Goal: Task Accomplishment & Management: Use online tool/utility

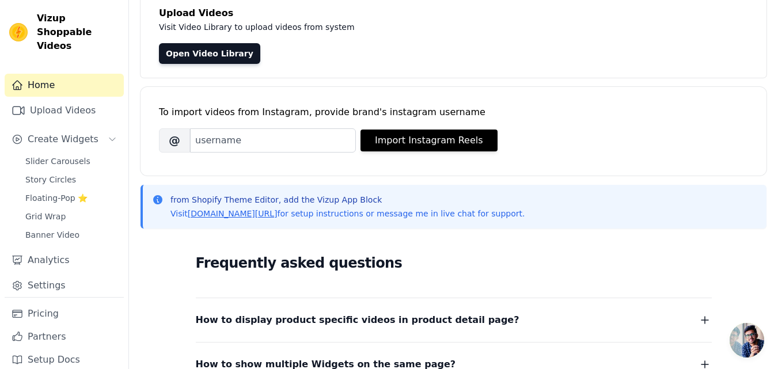
scroll to position [77, 0]
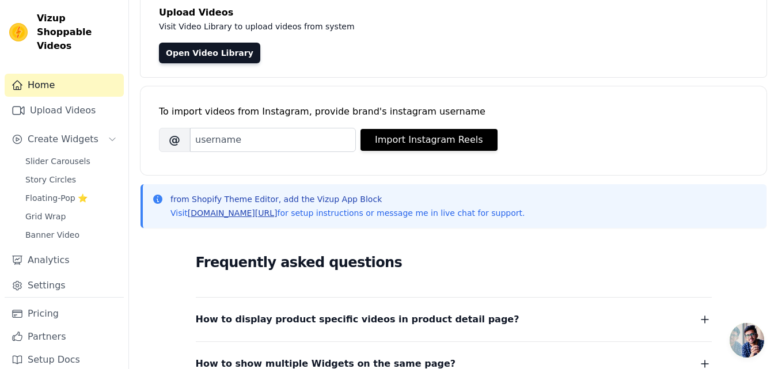
click at [244, 215] on link "[DOMAIN_NAME][URL]" at bounding box center [233, 213] width 90 height 9
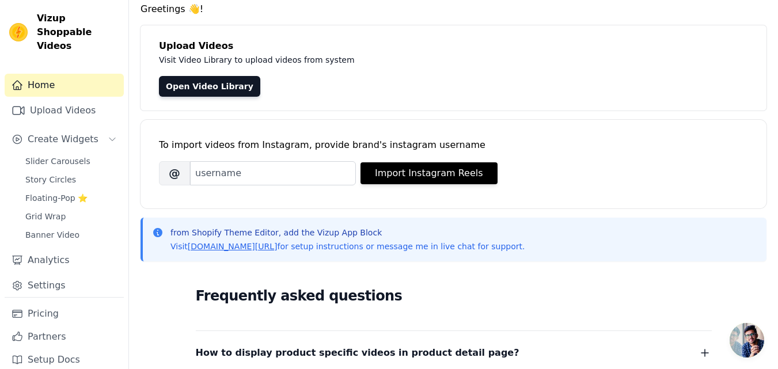
scroll to position [44, 0]
click at [79, 99] on link "Upload Videos" at bounding box center [64, 110] width 119 height 23
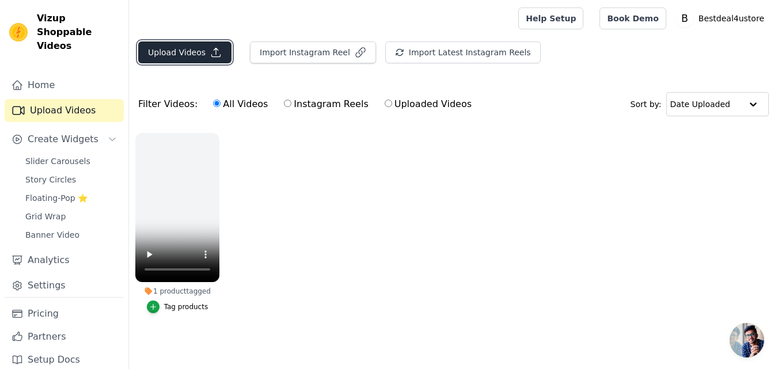
click at [181, 49] on button "Upload Videos" at bounding box center [184, 52] width 93 height 22
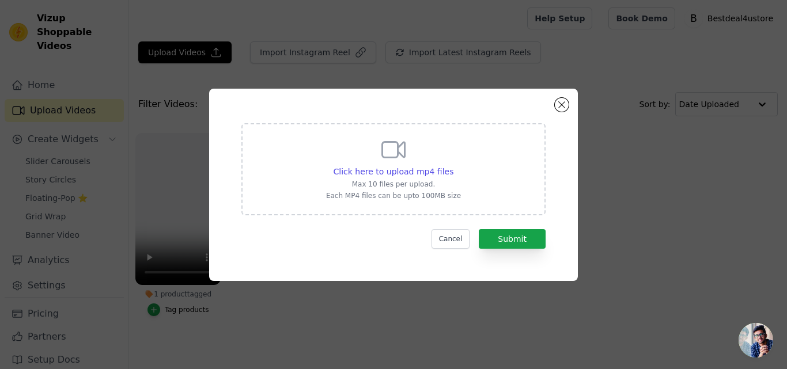
click at [384, 154] on icon at bounding box center [394, 150] width 28 height 28
click at [453, 165] on input "Click here to upload mp4 files Max 10 files per upload. Each MP4 files can be u…" at bounding box center [453, 165] width 1 height 1
type input "C:\fakepath\a85a1ffe309047a10115dbed602aa76b.mp4"
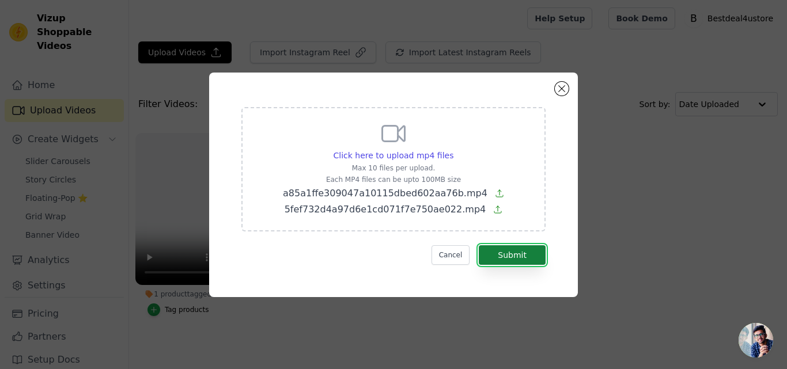
click at [505, 260] on button "Submit" at bounding box center [512, 255] width 67 height 20
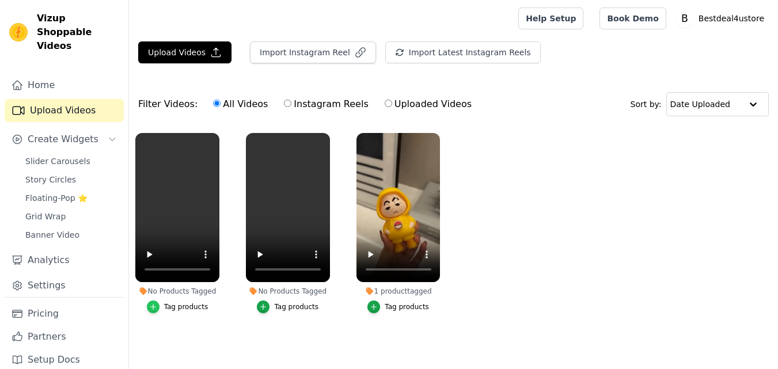
click at [156, 308] on icon "button" at bounding box center [153, 307] width 8 height 8
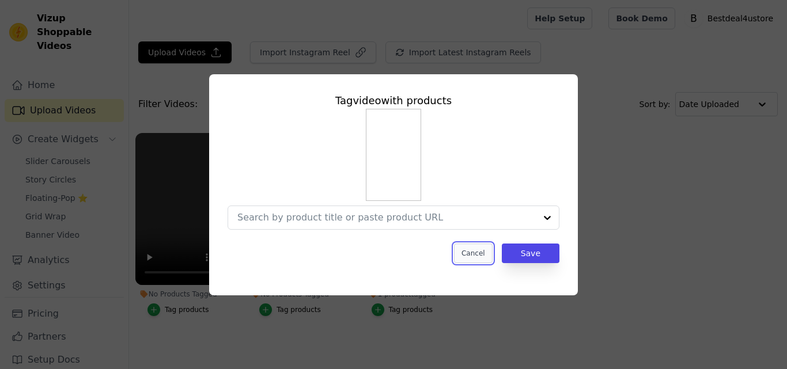
click at [470, 259] on button "Cancel" at bounding box center [473, 254] width 39 height 20
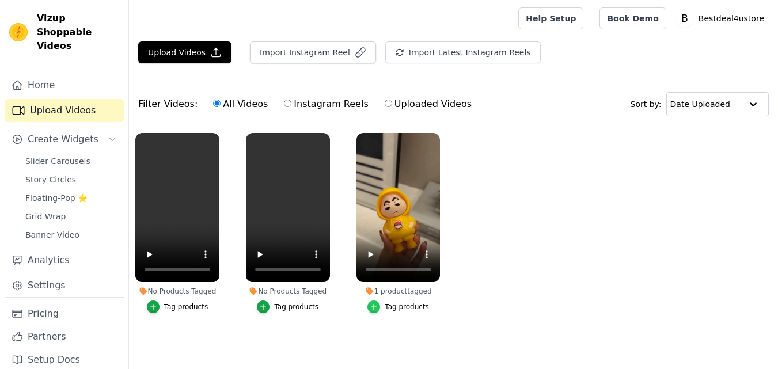
click at [376, 309] on icon "button" at bounding box center [374, 307] width 5 height 5
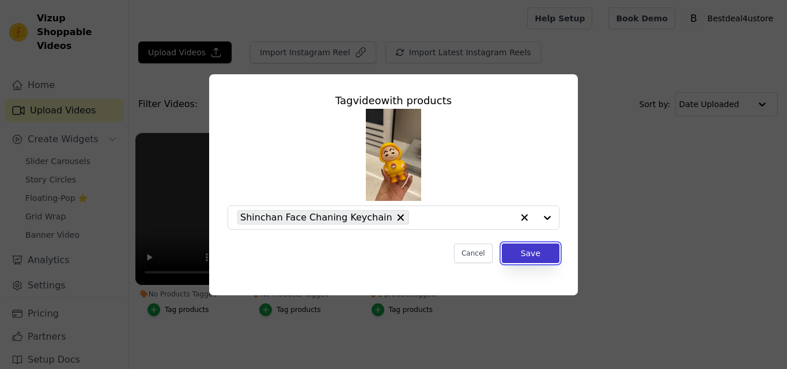
click at [524, 254] on button "Save" at bounding box center [531, 254] width 58 height 20
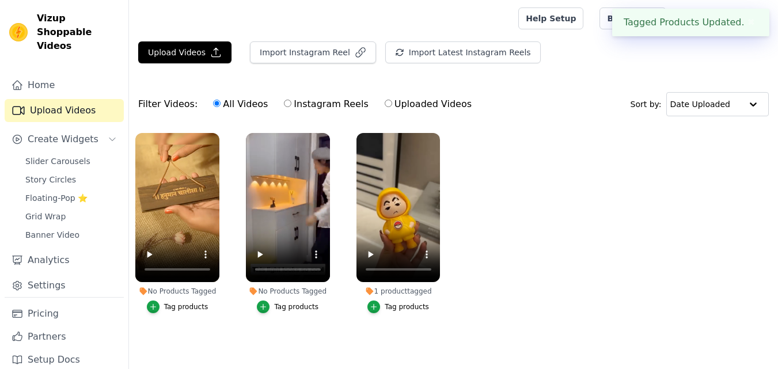
click at [259, 311] on div "Tag products" at bounding box center [288, 307] width 84 height 13
click at [264, 311] on icon "button" at bounding box center [263, 307] width 8 height 8
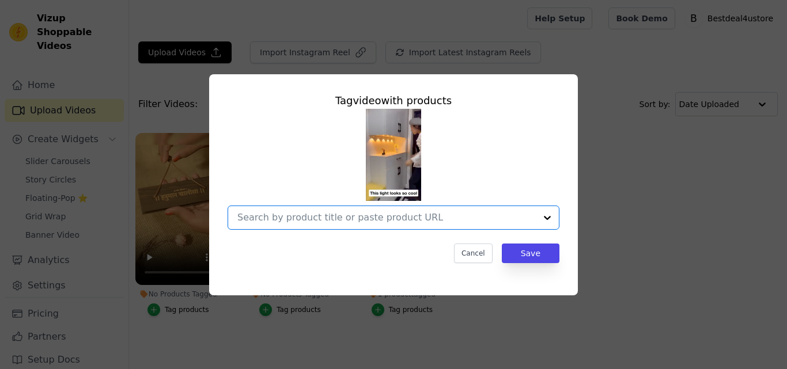
click at [275, 217] on input "No Products Tagged Tag video with products Option undefined, selected. Select i…" at bounding box center [386, 217] width 298 height 11
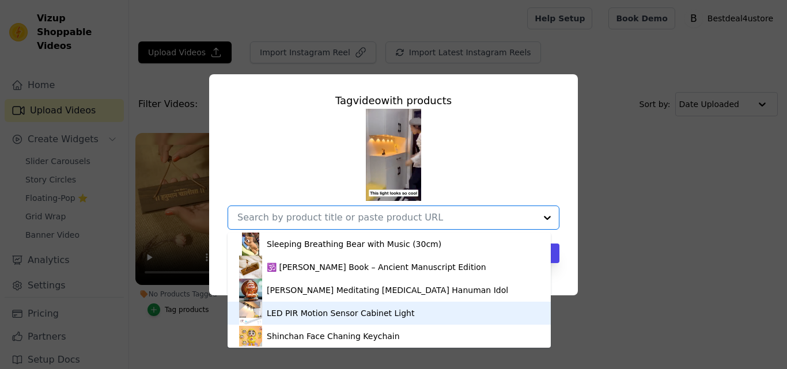
click at [277, 309] on div "LED PIR Motion Sensor Cabinet Light" at bounding box center [340, 314] width 147 height 12
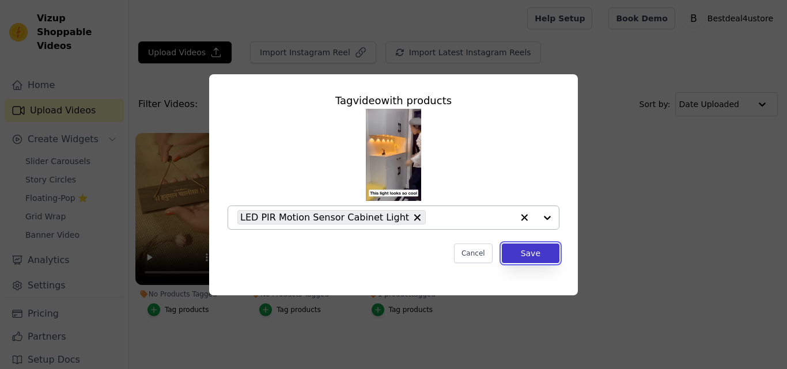
click at [524, 256] on button "Save" at bounding box center [531, 254] width 58 height 20
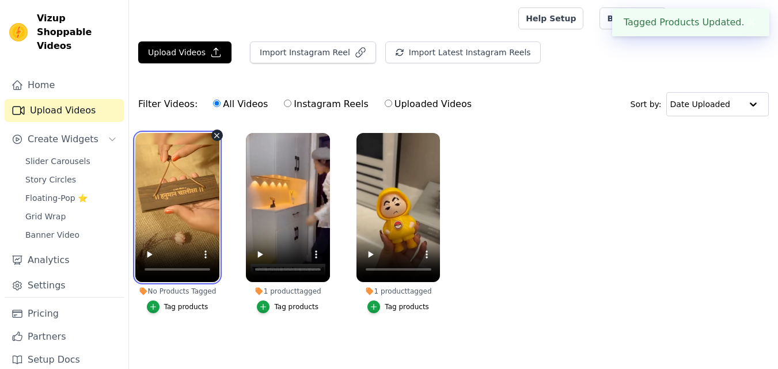
click at [167, 222] on video at bounding box center [177, 207] width 84 height 149
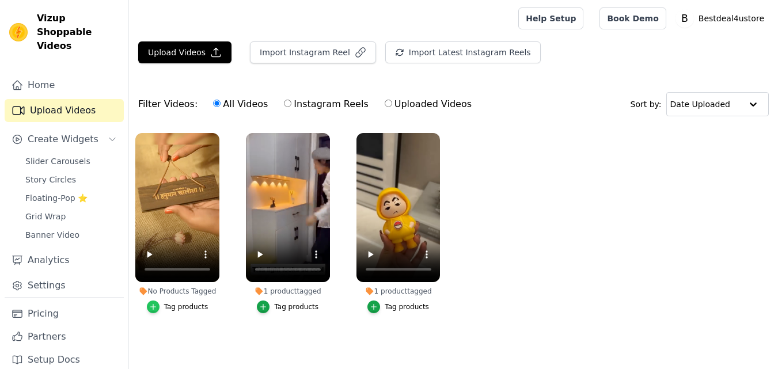
click at [153, 305] on icon "button" at bounding box center [153, 307] width 8 height 8
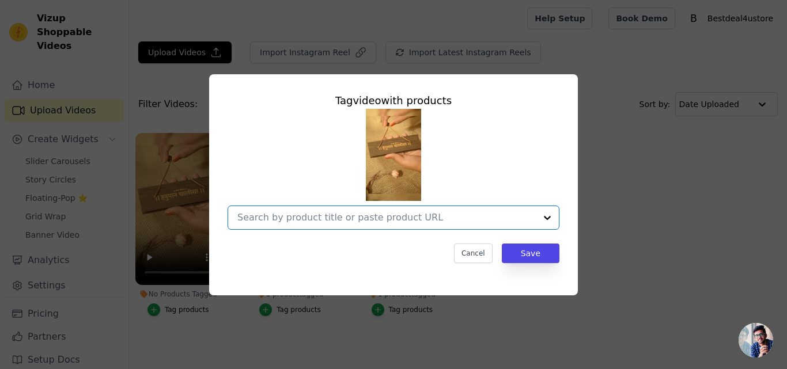
click at [380, 212] on input "No Products Tagged Tag video with products Option undefined, selected. Select i…" at bounding box center [386, 217] width 298 height 11
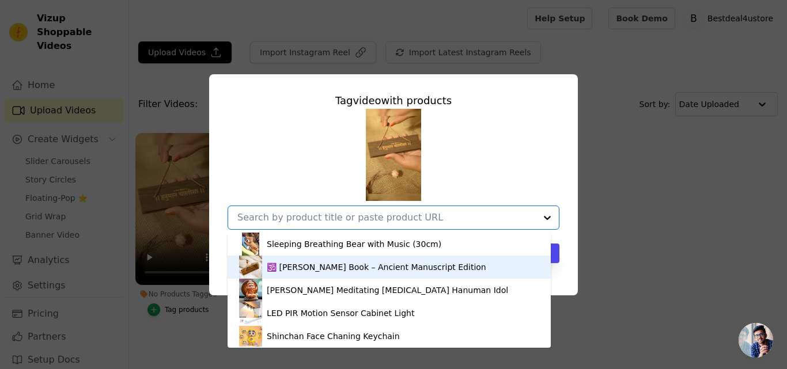
click at [297, 267] on div "🕉️ [PERSON_NAME] Book – Ancient Manuscript Edition" at bounding box center [376, 268] width 219 height 12
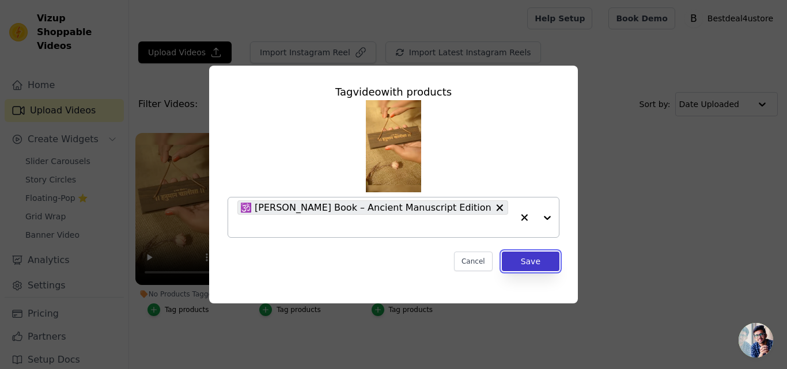
click at [528, 266] on button "Save" at bounding box center [531, 262] width 58 height 20
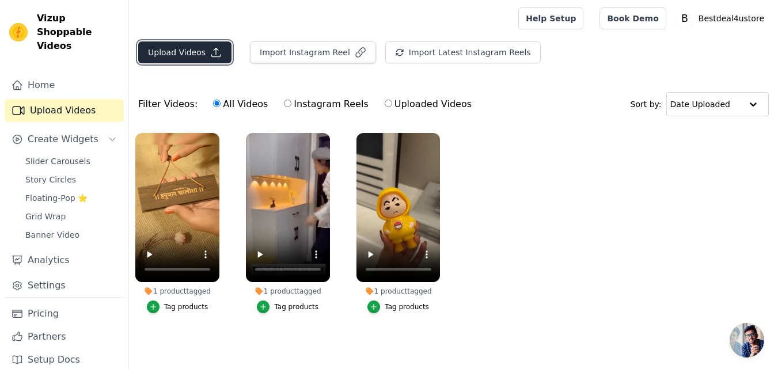
click at [176, 58] on button "Upload Videos" at bounding box center [184, 52] width 93 height 22
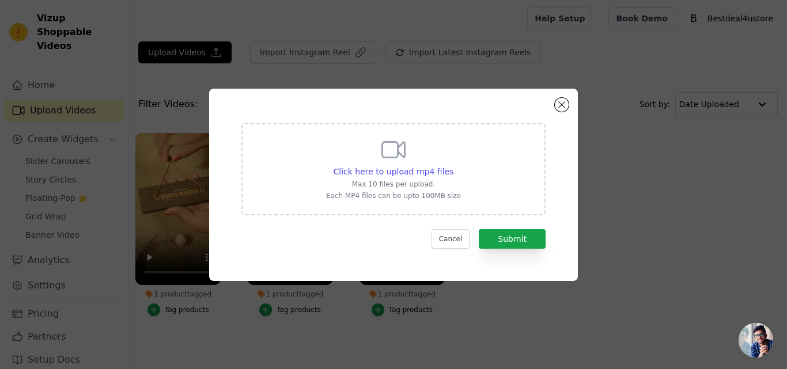
click at [568, 108] on div "Click here to upload mp4 files Max 10 files per upload. Each MP4 files can be u…" at bounding box center [393, 185] width 369 height 192
click at [559, 104] on button "Close modal" at bounding box center [562, 105] width 14 height 14
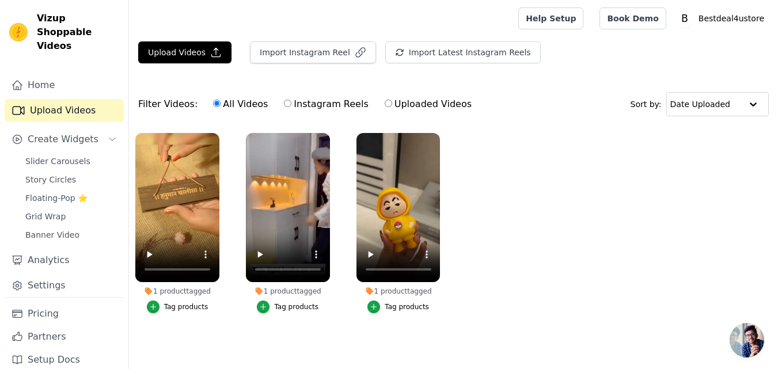
scroll to position [7, 0]
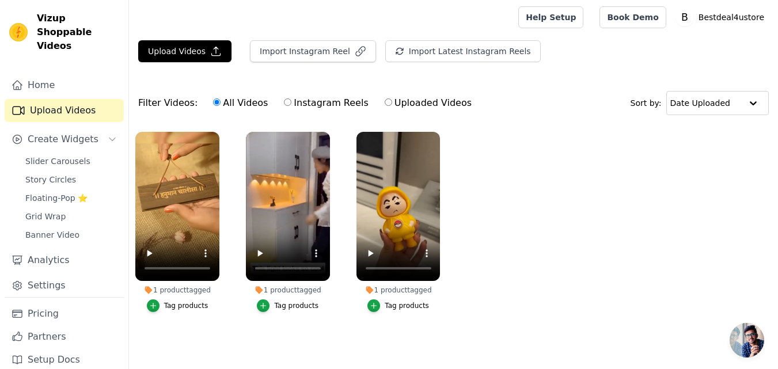
click at [749, 342] on span "Open chat" at bounding box center [747, 340] width 35 height 35
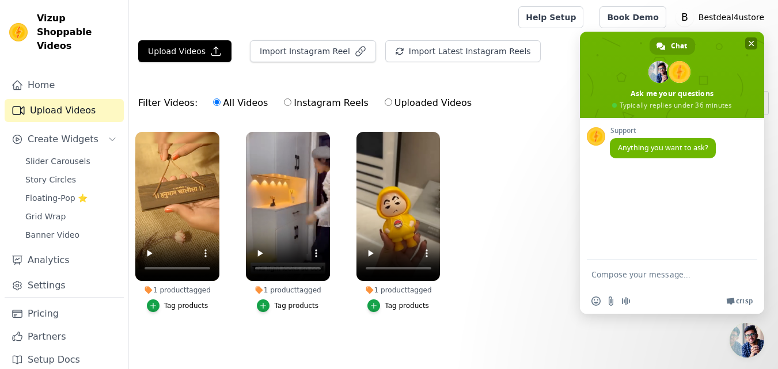
click at [752, 44] on span "Close chat" at bounding box center [752, 43] width 6 height 7
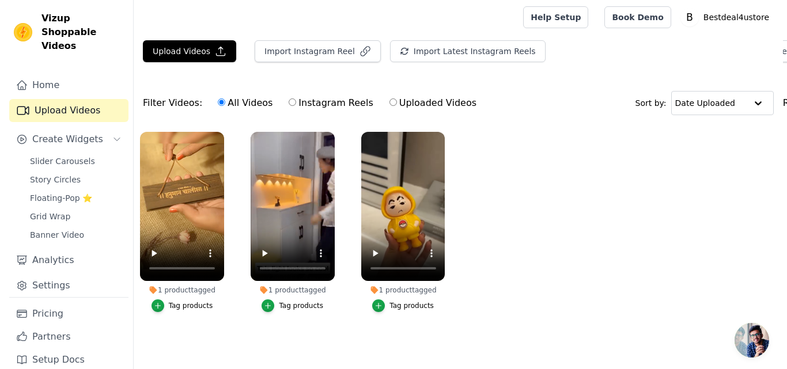
scroll to position [0, 0]
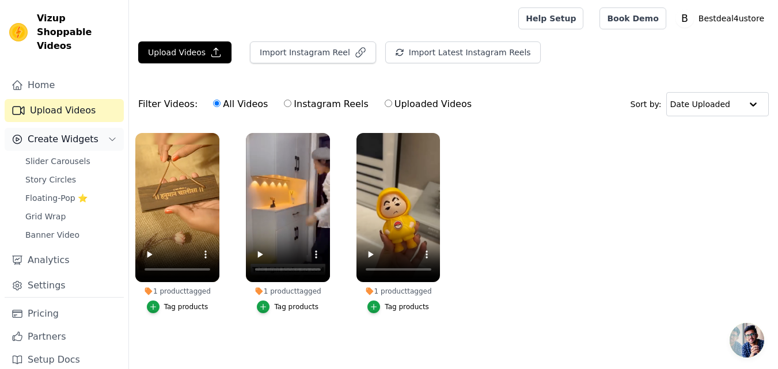
click at [86, 132] on span "Create Widgets" at bounding box center [63, 139] width 71 height 14
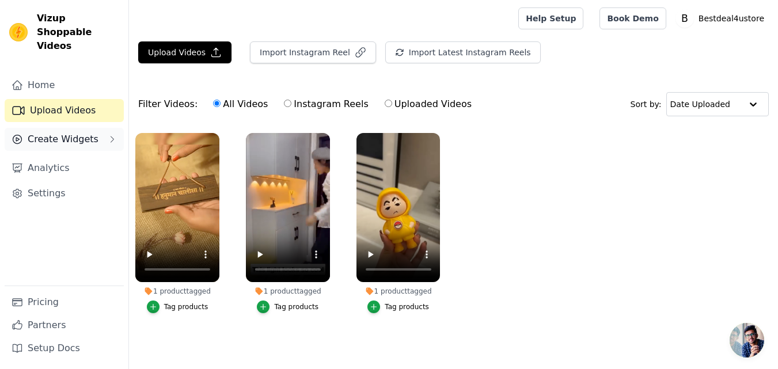
click at [86, 132] on span "Create Widgets" at bounding box center [63, 139] width 71 height 14
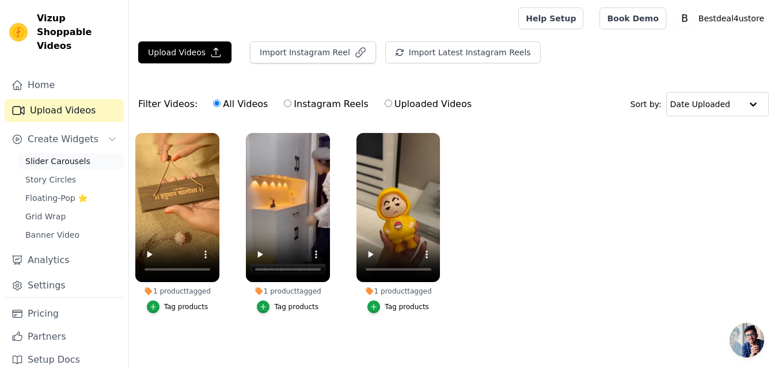
click at [63, 156] on span "Slider Carousels" at bounding box center [57, 162] width 65 height 12
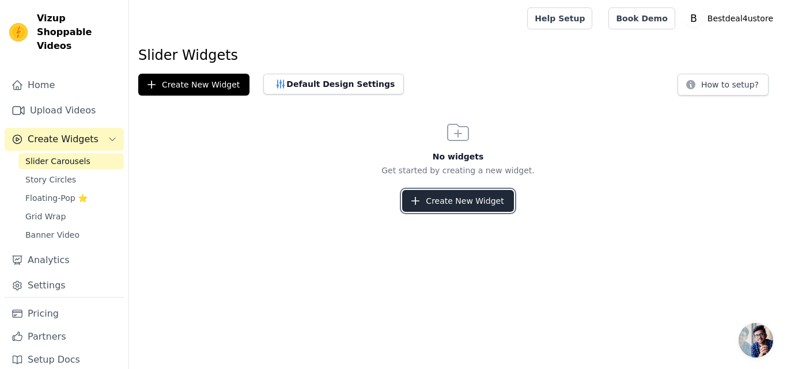
click at [411, 191] on button "Create New Widget" at bounding box center [457, 201] width 111 height 22
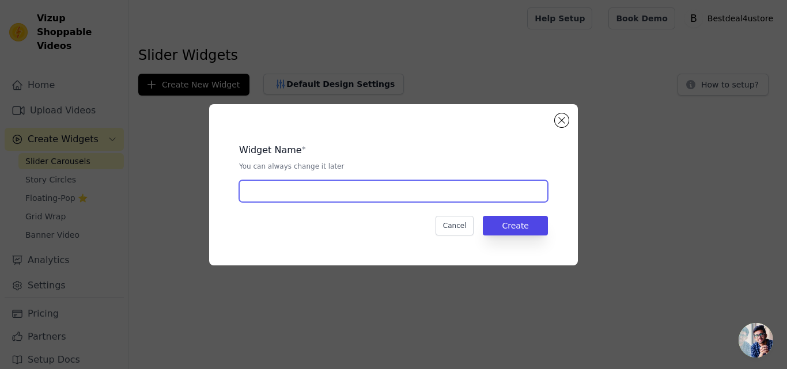
click at [350, 184] on input "text" at bounding box center [393, 191] width 309 height 22
type input "P"
type input "TrendieBox"
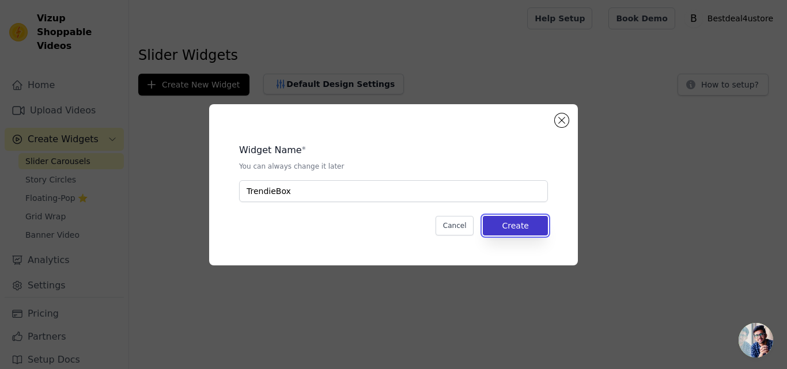
click at [537, 223] on button "Create" at bounding box center [515, 226] width 65 height 20
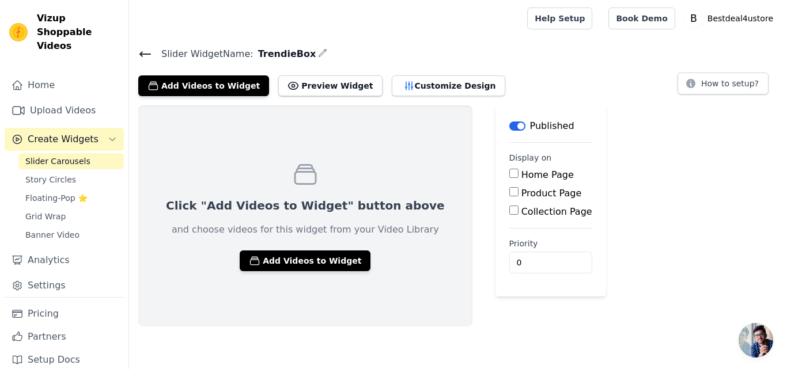
click at [509, 175] on input "Home Page" at bounding box center [513, 173] width 9 height 9
checkbox input "true"
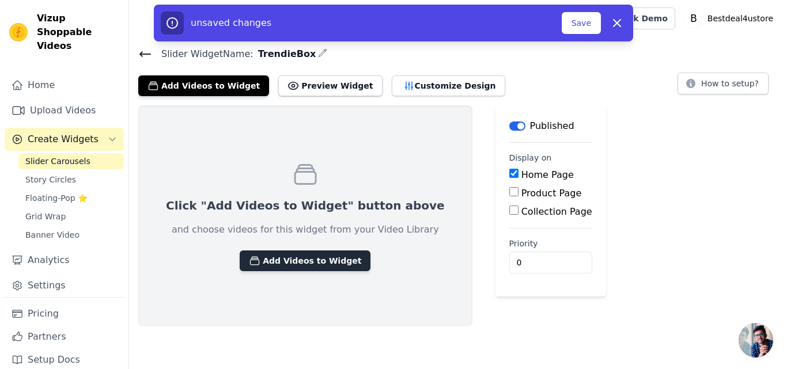
click at [280, 263] on button "Add Videos to Widget" at bounding box center [305, 261] width 131 height 21
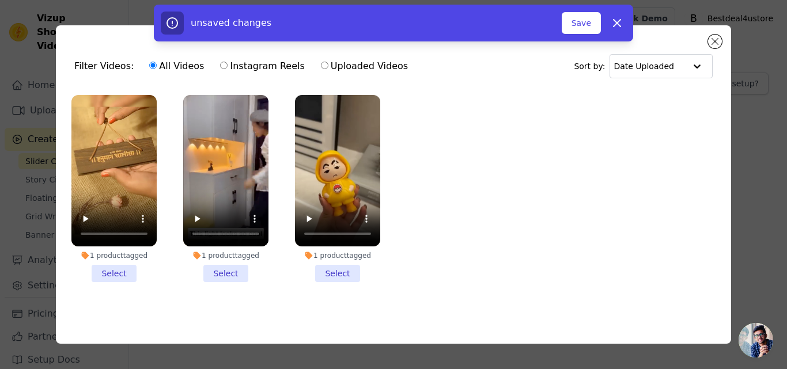
click at [119, 266] on li "1 product tagged Select" at bounding box center [113, 188] width 85 height 187
click at [0, 0] on input "1 product tagged Select" at bounding box center [0, 0] width 0 height 0
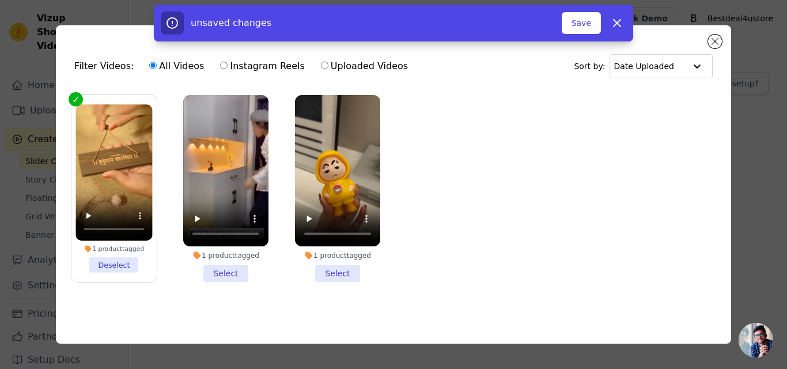
click at [224, 277] on li "1 product tagged Select" at bounding box center [225, 188] width 85 height 187
click at [0, 0] on input "1 product tagged Select" at bounding box center [0, 0] width 0 height 0
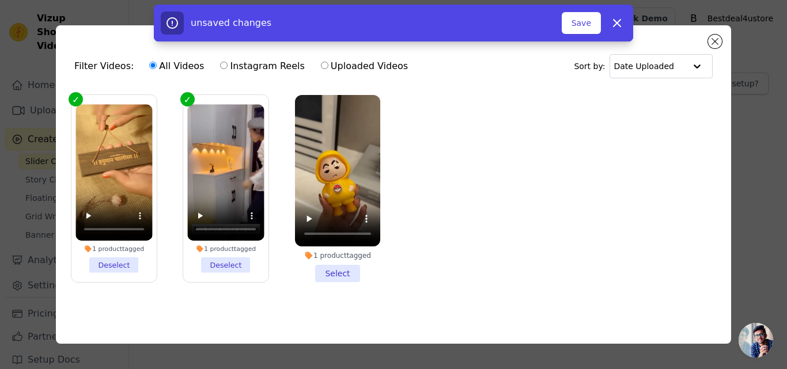
click at [341, 277] on li "1 product tagged Select" at bounding box center [337, 188] width 85 height 187
click at [0, 0] on input "1 product tagged Select" at bounding box center [0, 0] width 0 height 0
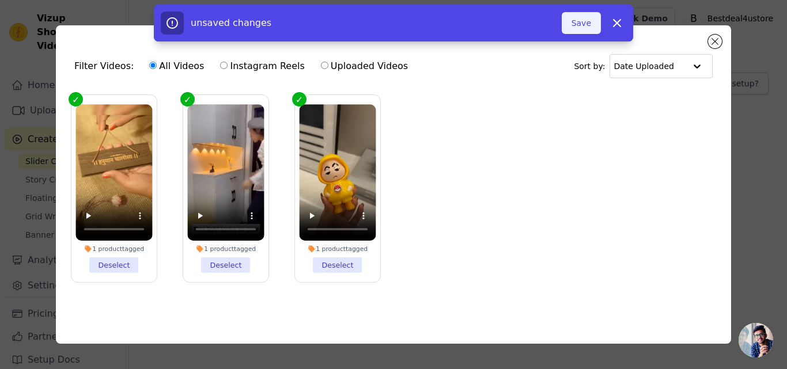
click at [584, 25] on button "Save" at bounding box center [581, 23] width 39 height 22
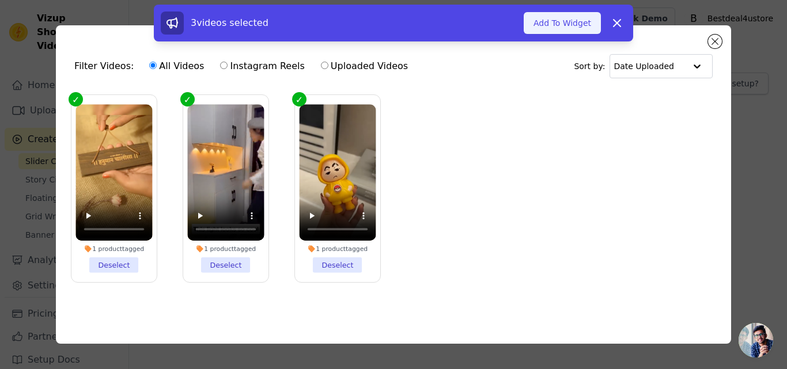
click at [571, 21] on button "Add To Widget" at bounding box center [562, 23] width 77 height 22
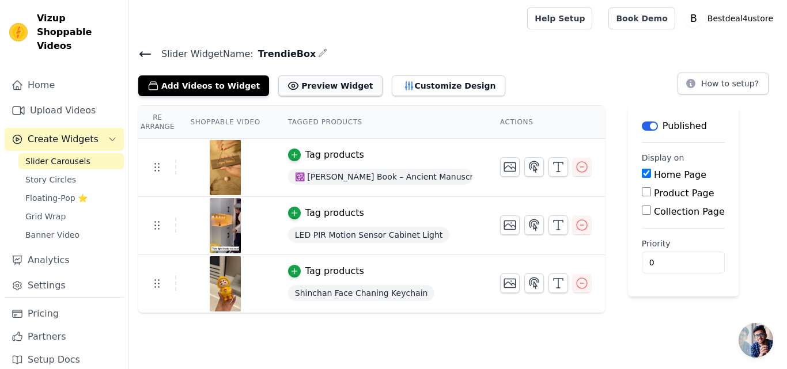
click at [285, 88] on button "Preview Widget" at bounding box center [330, 85] width 104 height 21
click at [666, 266] on input "0" at bounding box center [683, 263] width 83 height 22
click at [628, 233] on main "Label Published Display on Home Page Product Page Collection Page Priority 0" at bounding box center [683, 200] width 111 height 191
click at [648, 267] on input "0" at bounding box center [683, 263] width 83 height 22
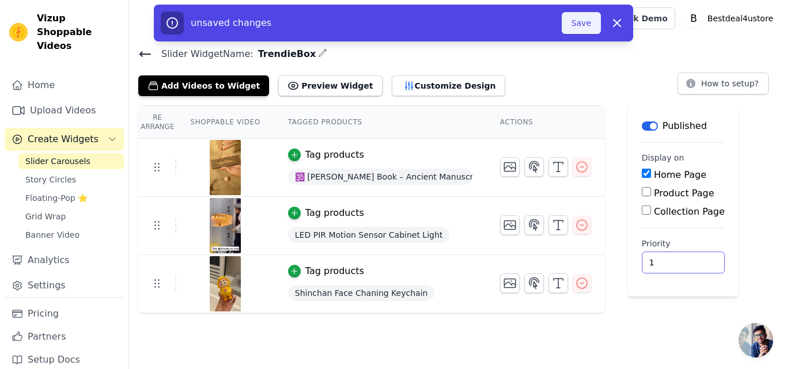
type input "1"
click at [587, 26] on button "Save" at bounding box center [581, 23] width 39 height 22
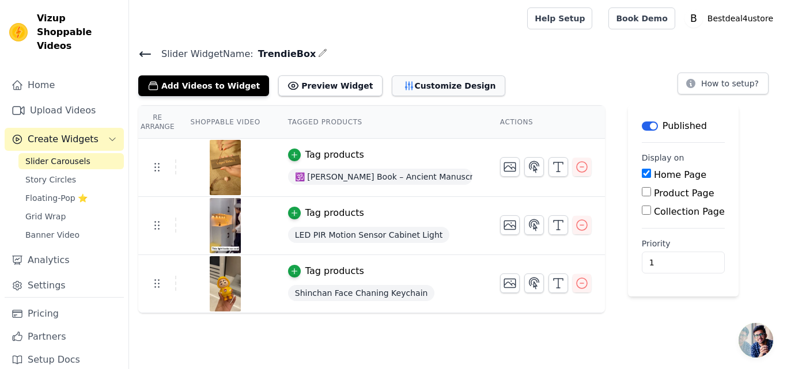
click at [401, 89] on button "Customize Design" at bounding box center [448, 85] width 113 height 21
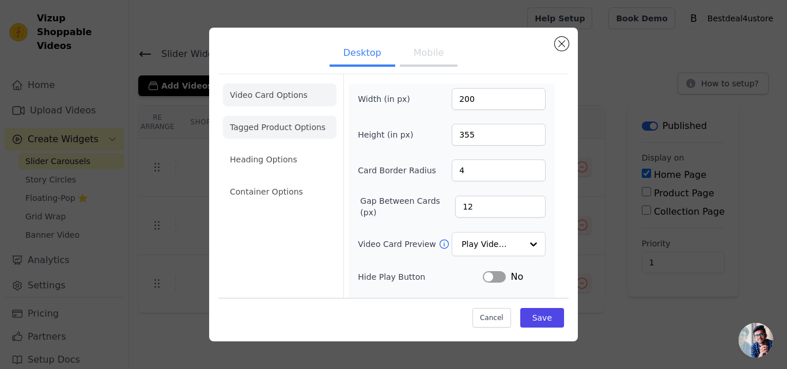
click at [277, 180] on li "Tagged Product Options" at bounding box center [279, 191] width 113 height 23
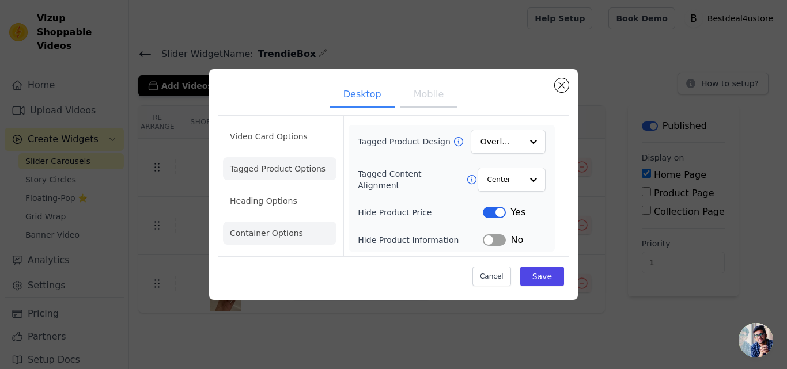
click at [263, 233] on li "Container Options" at bounding box center [279, 233] width 113 height 23
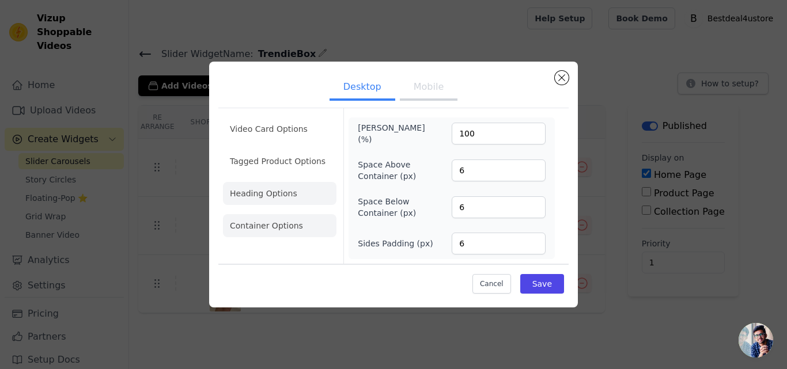
click at [281, 199] on li "Heading Options" at bounding box center [279, 193] width 113 height 23
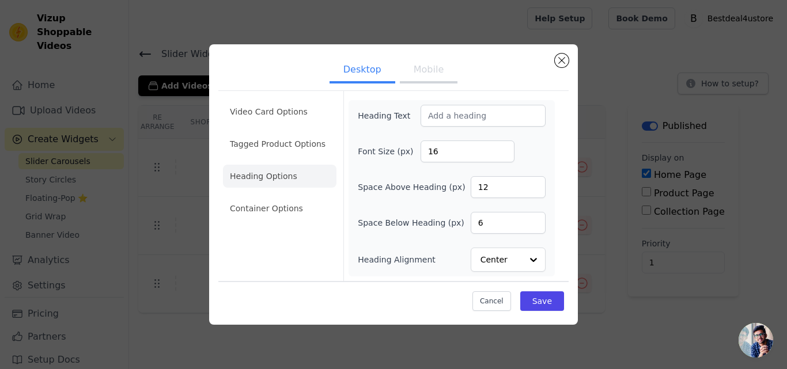
click at [259, 128] on ul "Video Card Options Tagged Product Options Heading Options Container Options" at bounding box center [279, 160] width 113 height 129
click at [263, 197] on li "Tagged Product Options" at bounding box center [279, 208] width 113 height 23
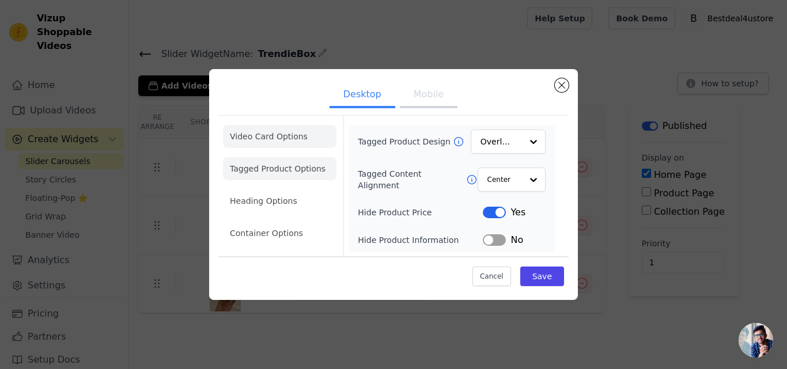
click at [314, 157] on li "Video Card Options" at bounding box center [279, 168] width 113 height 23
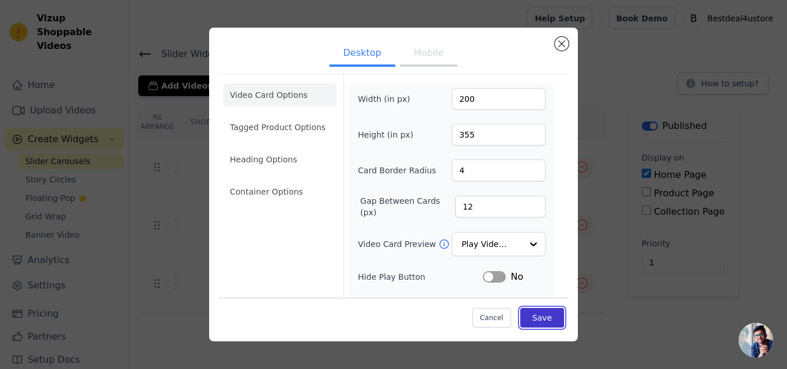
click at [532, 319] on button "Save" at bounding box center [542, 318] width 44 height 20
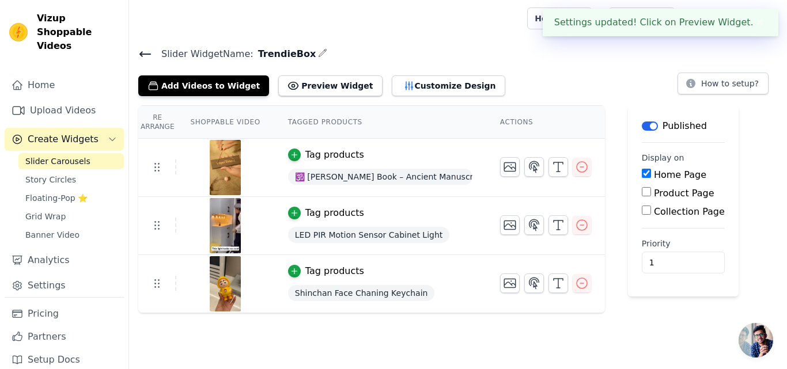
click at [757, 26] on button "✖" at bounding box center [760, 23] width 13 height 14
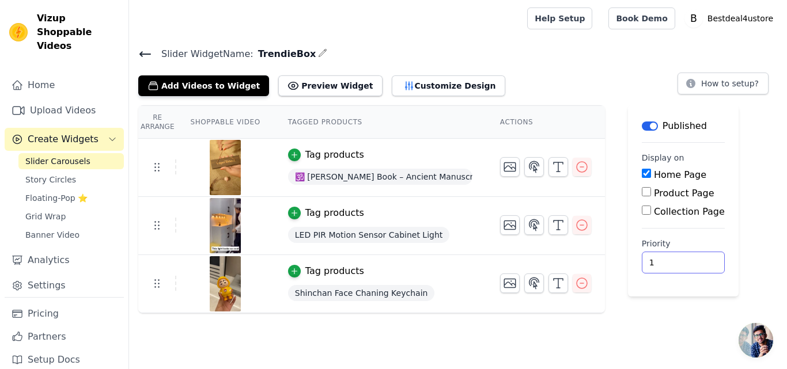
click at [655, 257] on input "1" at bounding box center [683, 263] width 83 height 22
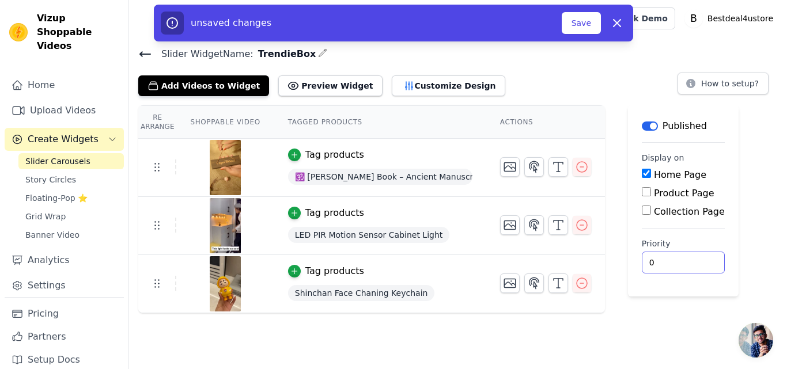
click at [642, 252] on input "0" at bounding box center [683, 263] width 83 height 22
type input "0"
click at [619, 239] on div "Re Arrange Shoppable Video Tagged Products Actions Tag products 🕉️ Wooden Hanum…" at bounding box center [458, 209] width 658 height 208
click at [581, 29] on button "Save" at bounding box center [581, 23] width 39 height 22
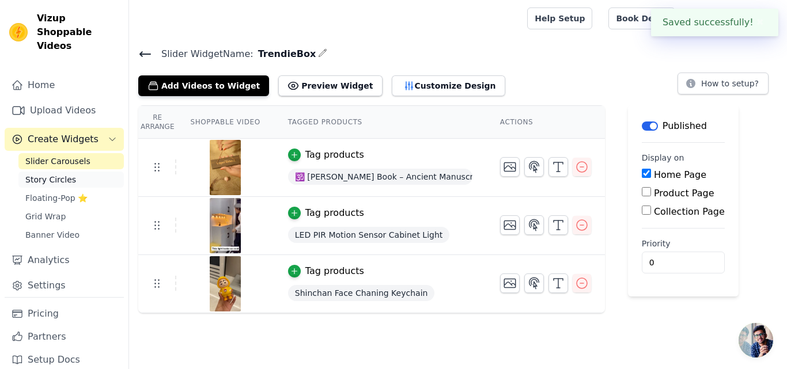
click at [44, 174] on span "Story Circles" at bounding box center [50, 180] width 51 height 12
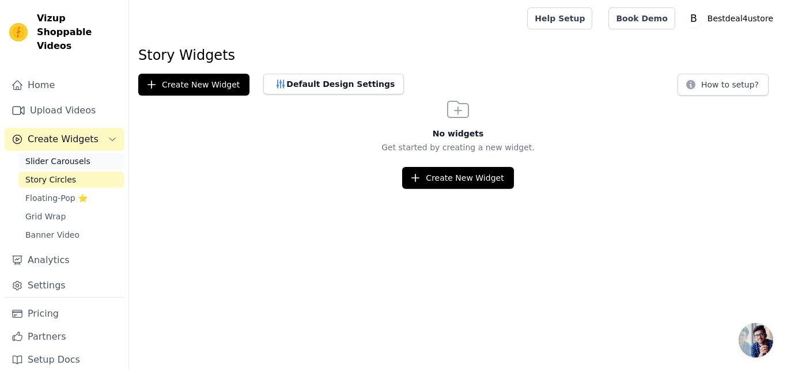
click at [57, 156] on span "Slider Carousels" at bounding box center [57, 162] width 65 height 12
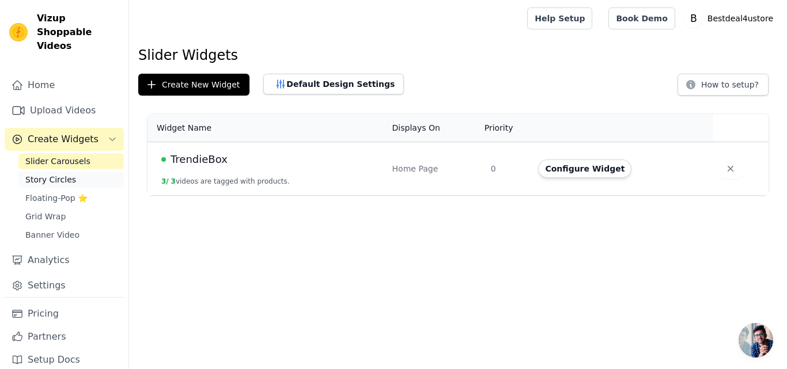
click at [46, 174] on span "Story Circles" at bounding box center [50, 180] width 51 height 12
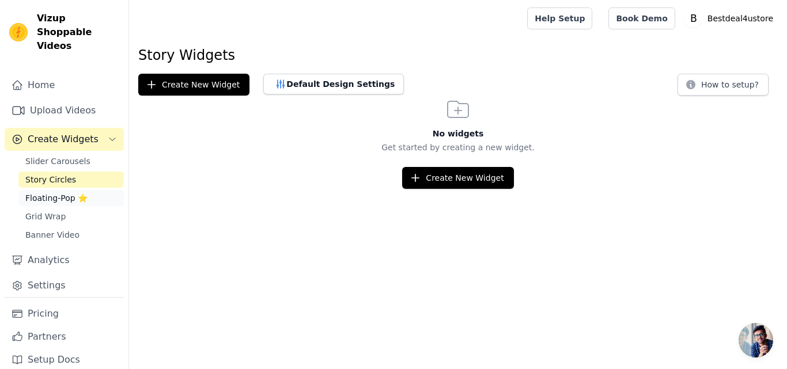
click at [62, 192] on span "Floating-Pop ⭐" at bounding box center [56, 198] width 62 height 12
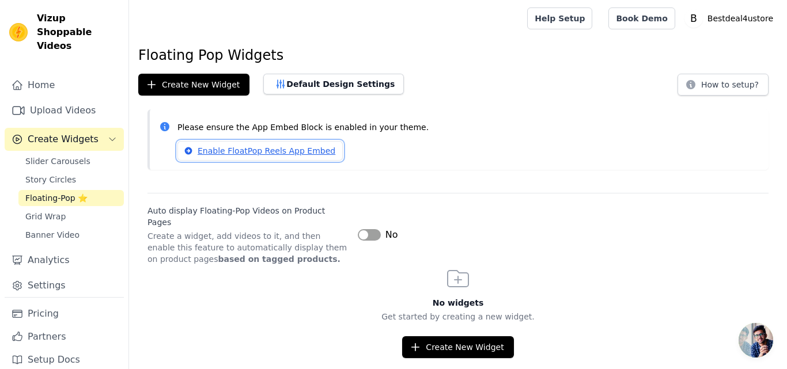
click at [256, 153] on link "Enable FloatPop Reels App Embed" at bounding box center [259, 151] width 165 height 20
click at [199, 154] on link "Enable FloatPop Reels App Embed" at bounding box center [259, 151] width 165 height 20
click at [53, 174] on span "Story Circles" at bounding box center [50, 180] width 51 height 12
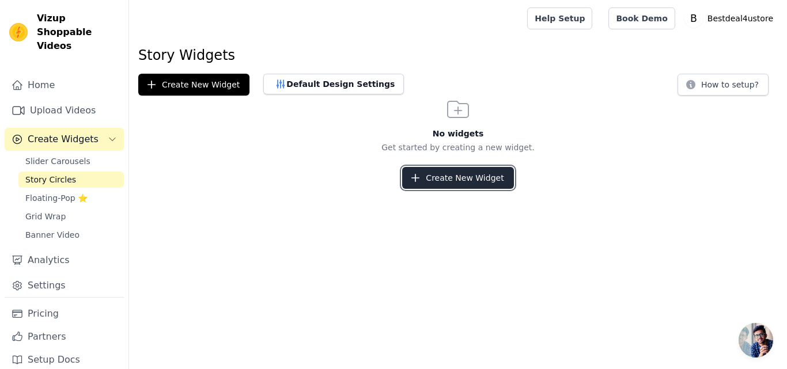
click at [444, 183] on button "Create New Widget" at bounding box center [457, 178] width 111 height 22
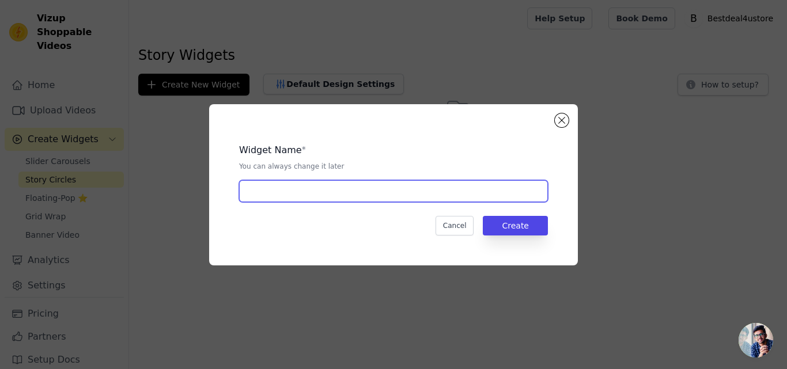
click at [383, 190] on input "text" at bounding box center [393, 191] width 309 height 22
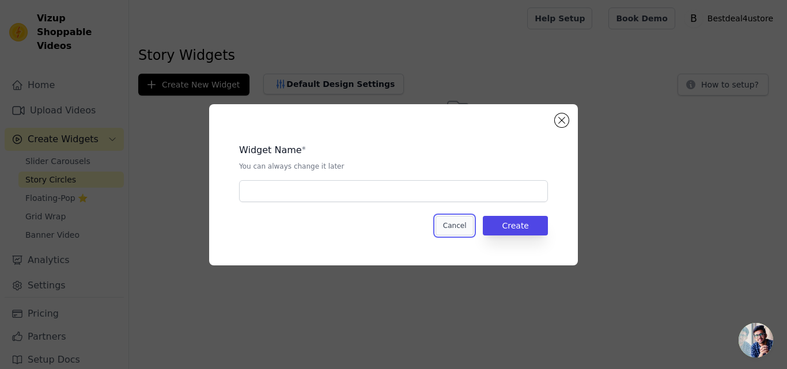
click at [451, 227] on button "Cancel" at bounding box center [455, 226] width 39 height 20
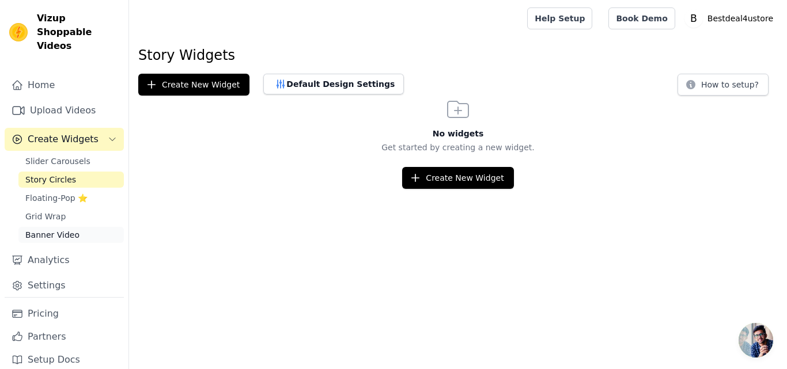
click at [46, 229] on span "Banner Video" at bounding box center [52, 235] width 54 height 12
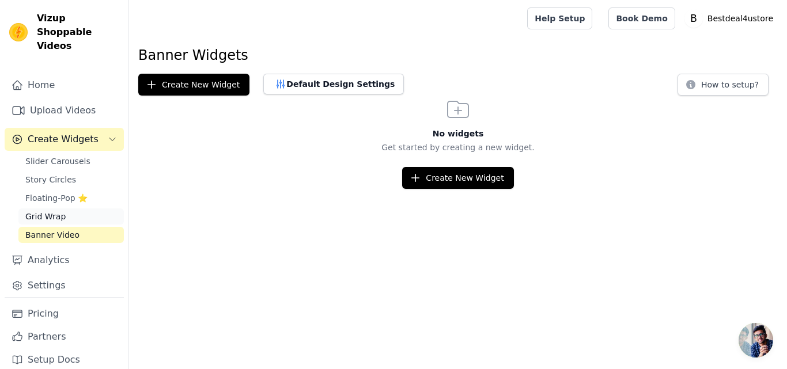
click at [88, 209] on link "Grid Wrap" at bounding box center [70, 217] width 105 height 16
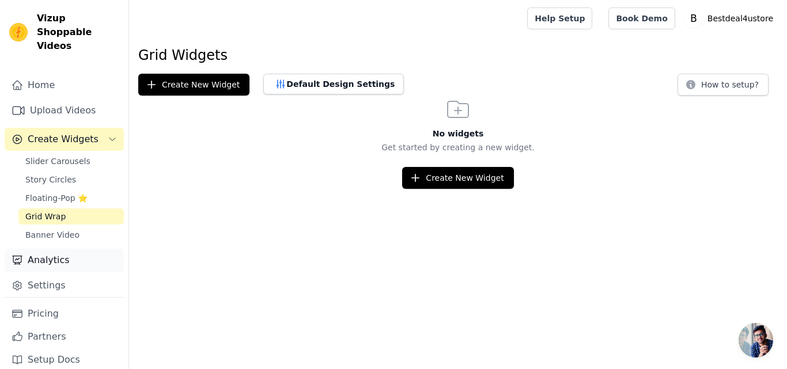
click at [47, 258] on link "Analytics" at bounding box center [64, 260] width 119 height 23
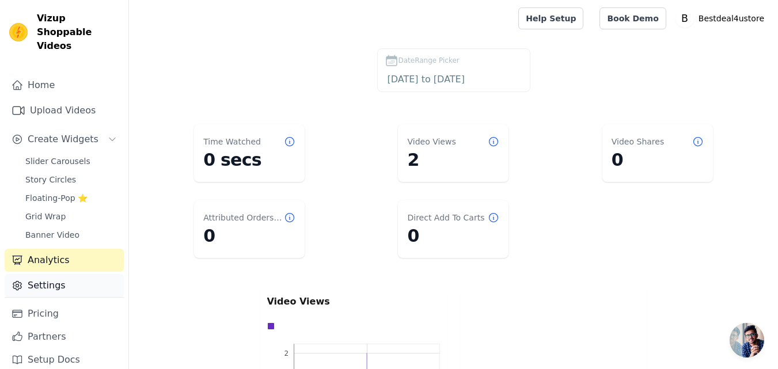
click at [59, 275] on link "Settings" at bounding box center [64, 285] width 119 height 23
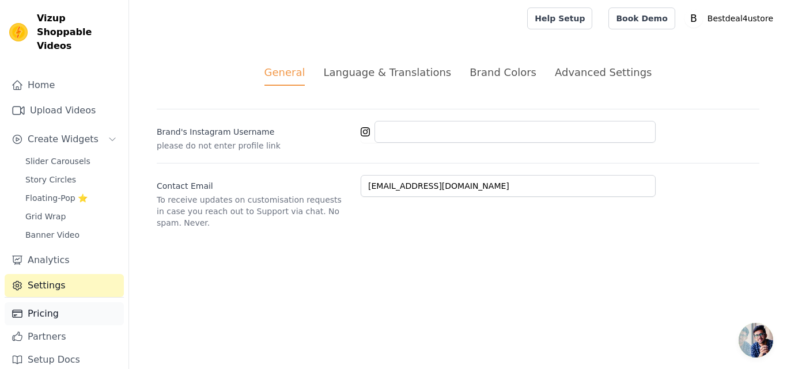
click at [59, 302] on link "Pricing" at bounding box center [64, 313] width 119 height 23
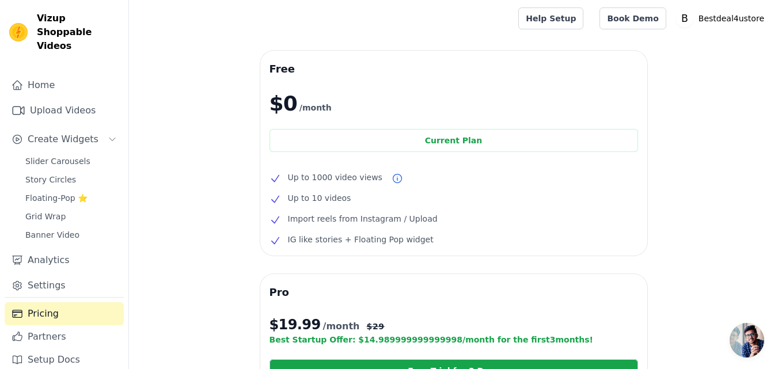
click at [49, 157] on div "Slider Carousels Story Circles Floating-Pop ⭐ Grid Wrap Banner Video" at bounding box center [70, 198] width 105 height 90
click at [51, 174] on span "Story Circles" at bounding box center [50, 180] width 51 height 12
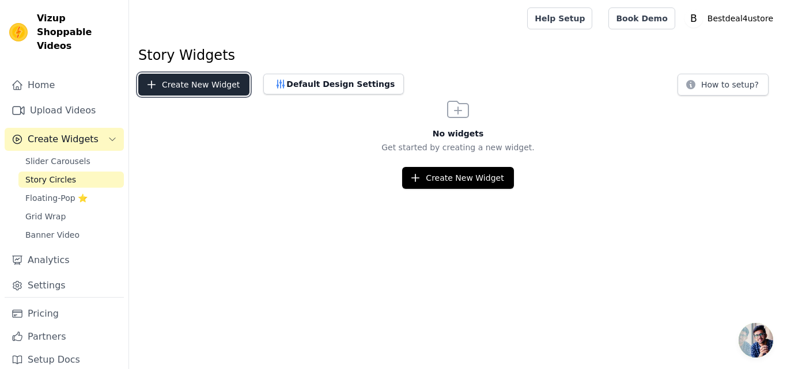
click at [215, 88] on button "Create New Widget" at bounding box center [193, 85] width 111 height 22
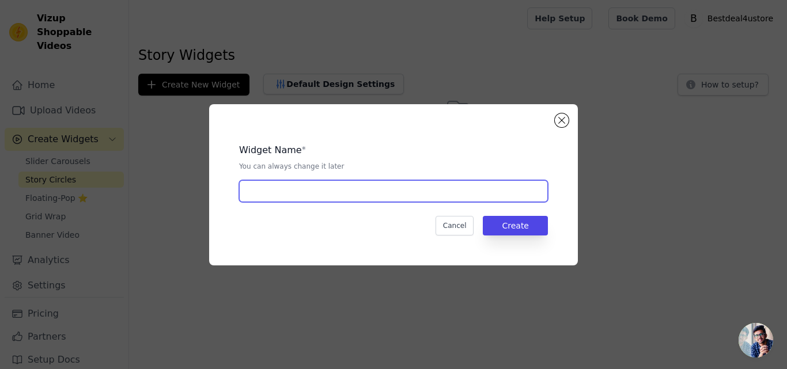
click at [325, 194] on input "text" at bounding box center [393, 191] width 309 height 22
type input "Grab the Deal"
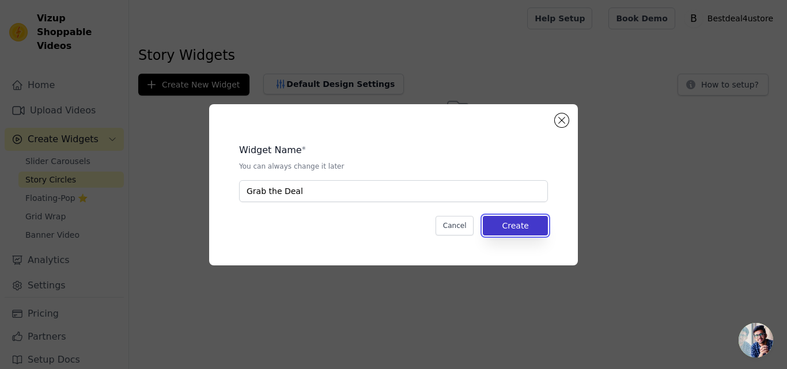
click at [510, 224] on button "Create" at bounding box center [515, 226] width 65 height 20
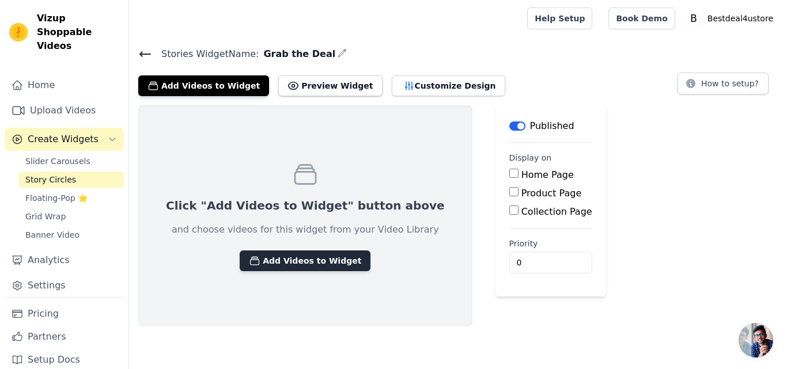
click at [299, 261] on button "Add Videos to Widget" at bounding box center [305, 261] width 131 height 21
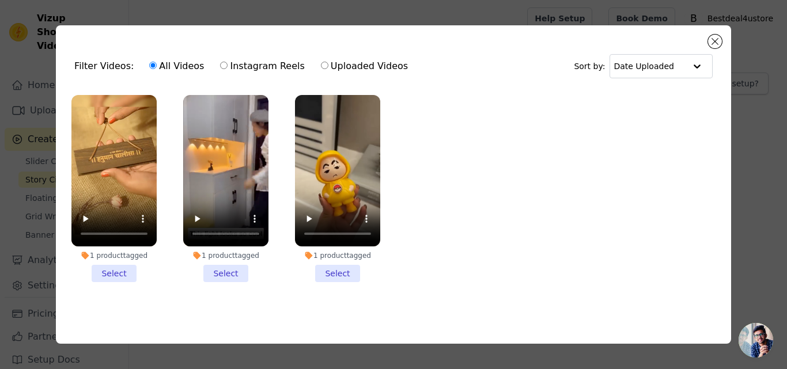
click at [224, 62] on label "Instagram Reels" at bounding box center [261, 66] width 85 height 15
click at [224, 62] on input "Instagram Reels" at bounding box center [223, 65] width 7 height 7
radio input "true"
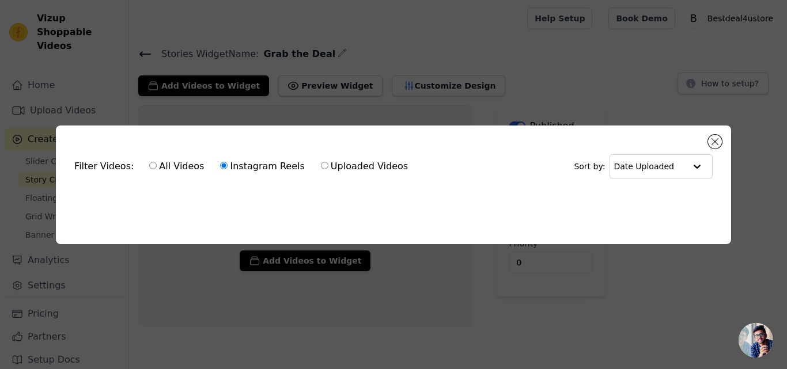
click at [328, 165] on label "Uploaded Videos" at bounding box center [364, 166] width 88 height 15
click at [328, 165] on input "Uploaded Videos" at bounding box center [324, 165] width 7 height 7
radio input "true"
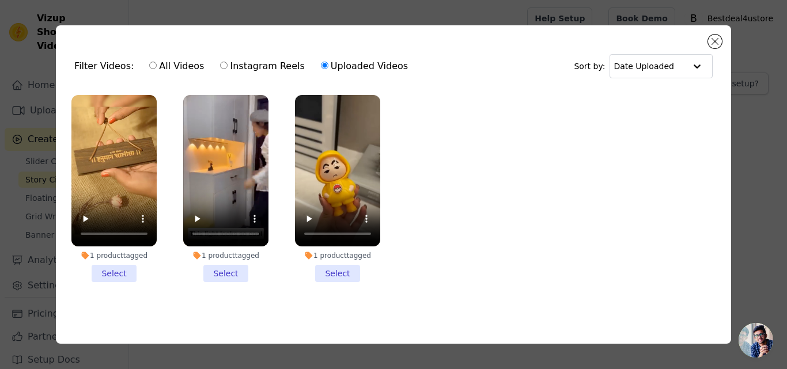
click at [337, 266] on li "1 product tagged Select" at bounding box center [337, 188] width 85 height 187
click at [0, 0] on input "1 product tagged Select" at bounding box center [0, 0] width 0 height 0
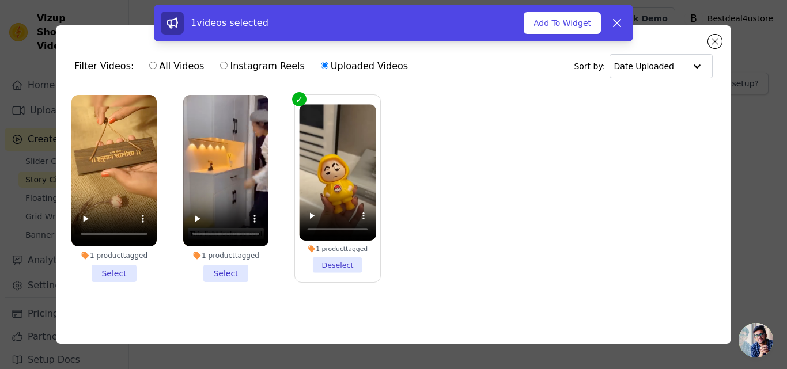
click at [314, 246] on icon at bounding box center [311, 249] width 7 height 7
click at [0, 0] on input "1 product tagged Deselect" at bounding box center [0, 0] width 0 height 0
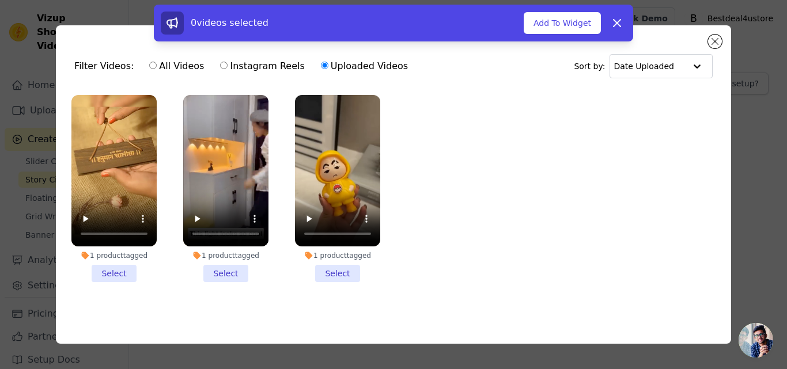
click at [311, 252] on icon at bounding box center [308, 255] width 7 height 7
click at [0, 0] on input "1 product tagged Select" at bounding box center [0, 0] width 0 height 0
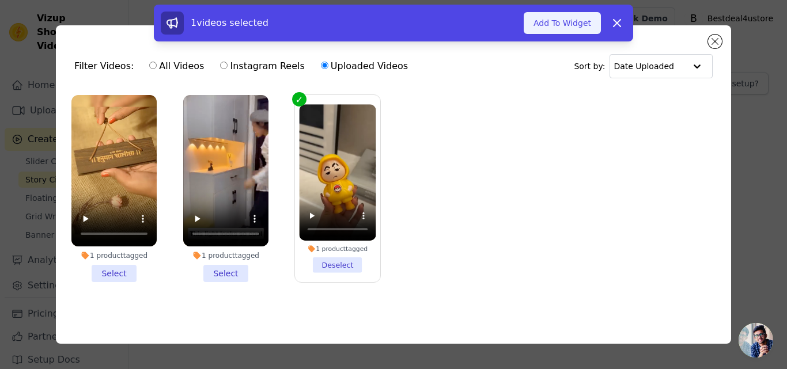
click at [552, 26] on button "Add To Widget" at bounding box center [562, 23] width 77 height 22
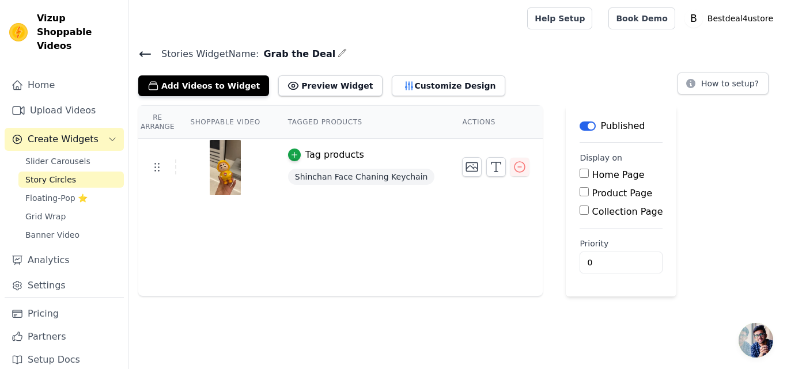
click at [580, 192] on input "Product Page" at bounding box center [584, 191] width 9 height 9
checkbox input "true"
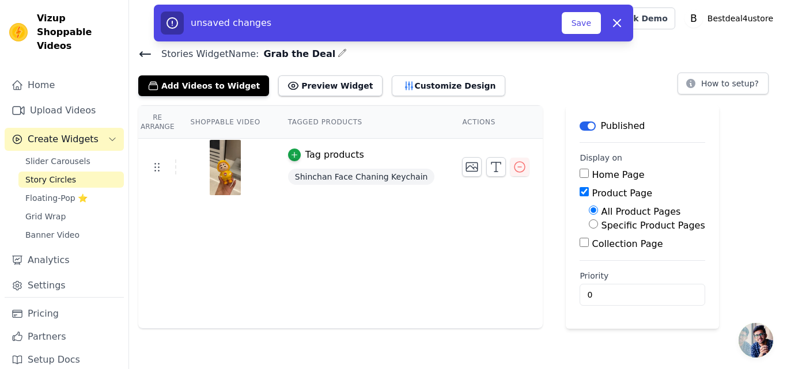
click at [589, 222] on input "Specific Product Pages" at bounding box center [593, 223] width 9 height 9
radio input "true"
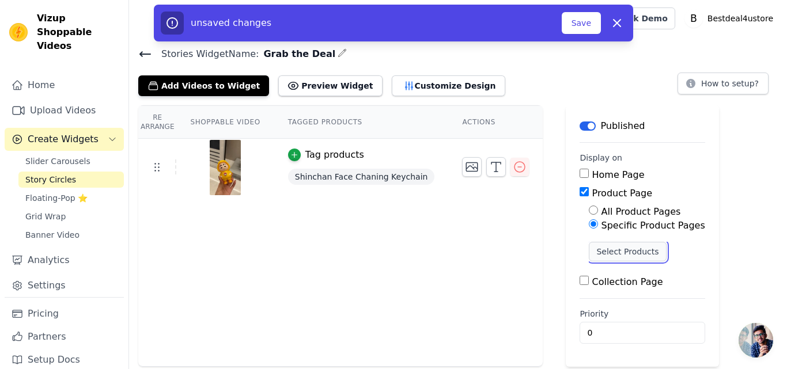
click at [589, 251] on button "Select Products" at bounding box center [627, 252] width 77 height 20
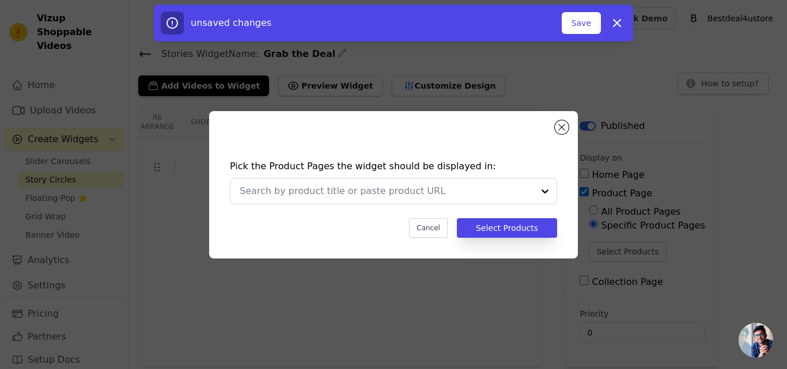
click at [323, 173] on h4 "Pick the Product Pages the widget should be displayed in:" at bounding box center [393, 167] width 327 height 14
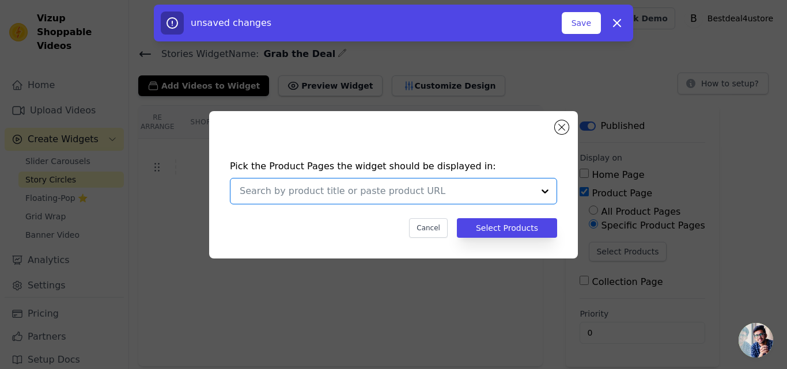
click at [309, 185] on input "text" at bounding box center [387, 191] width 294 height 14
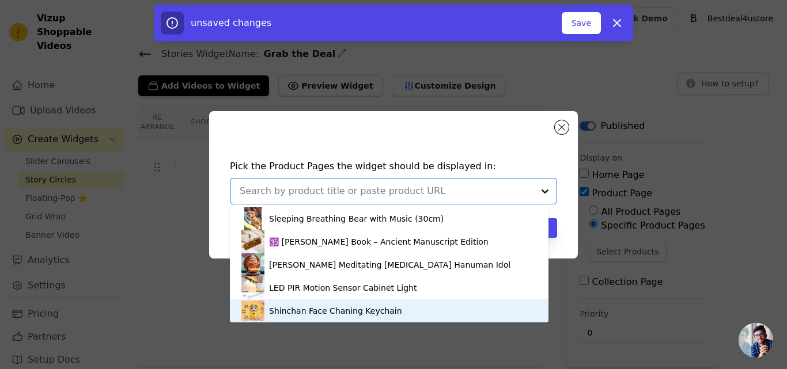
click at [304, 310] on div "Shinchan Face Chaning Keychain" at bounding box center [335, 311] width 133 height 12
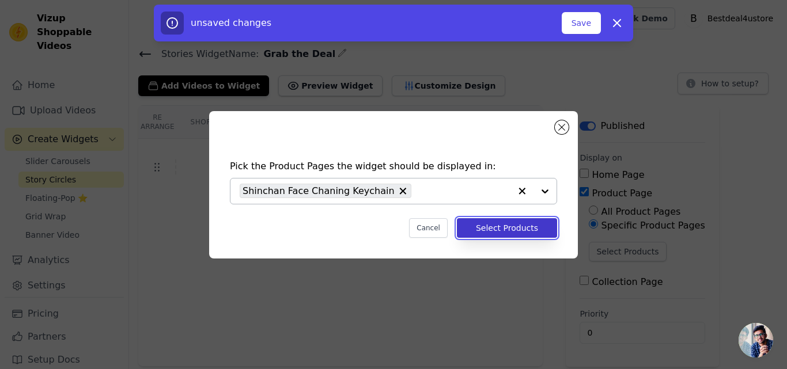
click at [518, 230] on button "Select Products" at bounding box center [507, 228] width 100 height 20
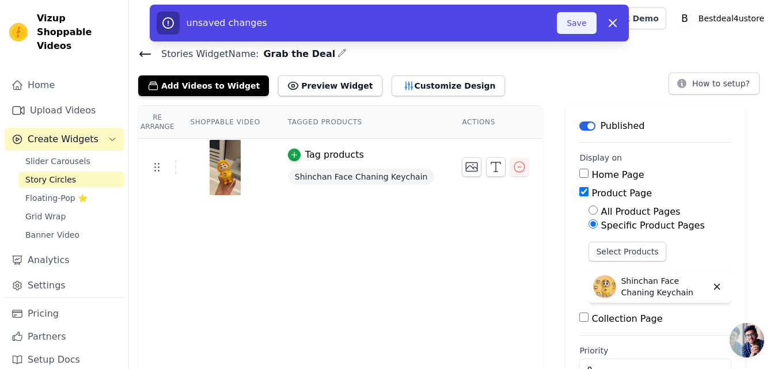
click at [576, 24] on button "Save" at bounding box center [576, 23] width 39 height 22
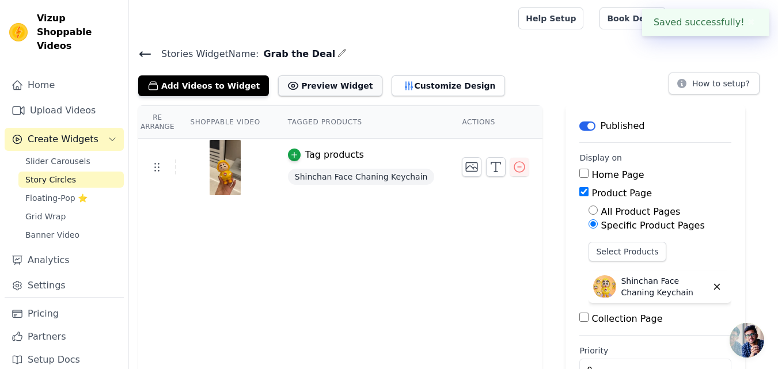
click at [335, 84] on button "Preview Widget" at bounding box center [330, 85] width 104 height 21
